Goal: Information Seeking & Learning: Learn about a topic

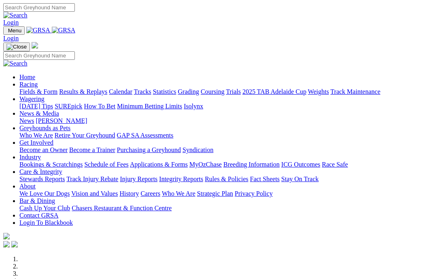
scroll to position [256, 0]
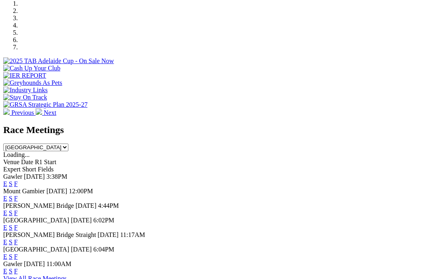
click at [18, 268] on link "F" at bounding box center [16, 271] width 4 height 7
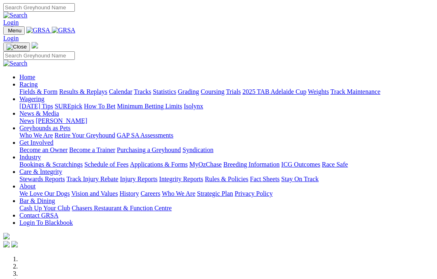
scroll to position [256, 0]
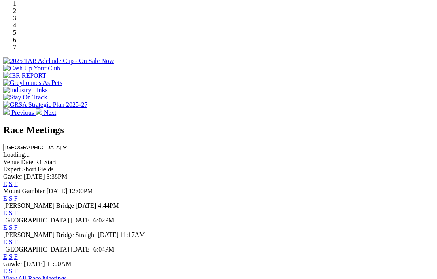
click at [18, 253] on link "F" at bounding box center [16, 256] width 4 height 7
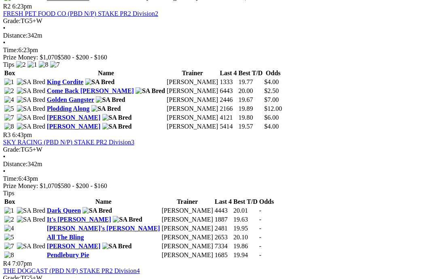
scroll to position [538, 3]
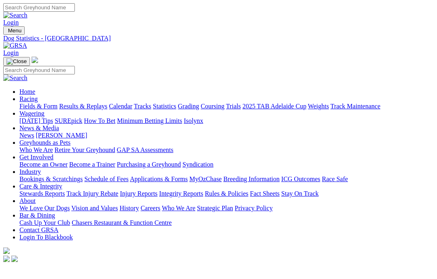
scroll to position [7, 0]
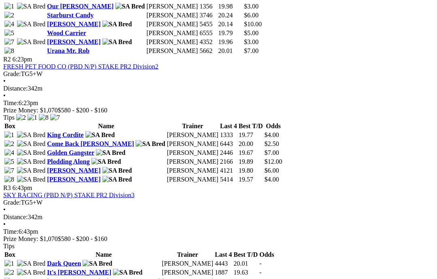
scroll to position [488, 4]
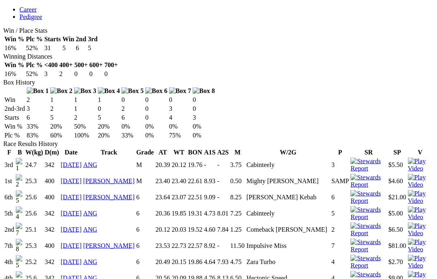
scroll to position [440, 0]
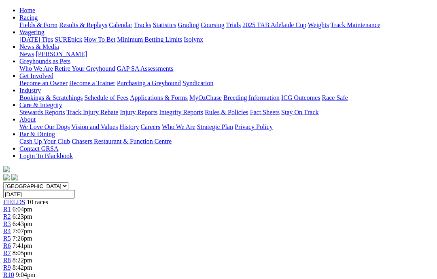
scroll to position [48, 4]
